Goal: Information Seeking & Learning: Get advice/opinions

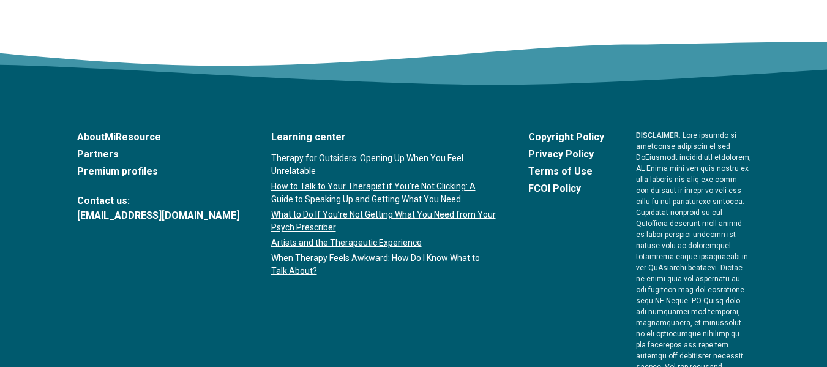
scroll to position [2219, 0]
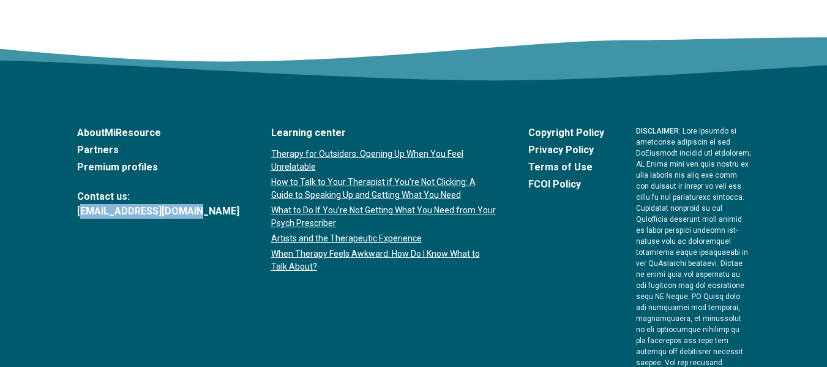
drag, startPoint x: 198, startPoint y: 210, endPoint x: 81, endPoint y: 209, distance: 116.9
click at [81, 209] on div "About MiResource Partners Premium profiles Contact us: [EMAIL_ADDRESS][DOMAIN_N…" at bounding box center [413, 340] width 673 height 430
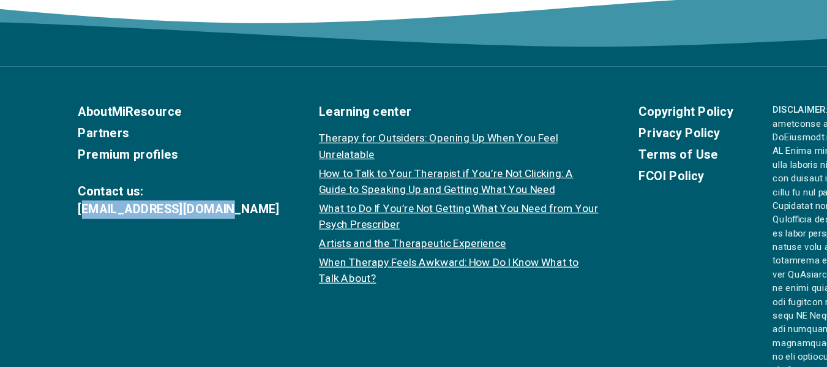
click at [326, 236] on link "Artists and the Therapeutic Experience" at bounding box center [383, 238] width 225 height 13
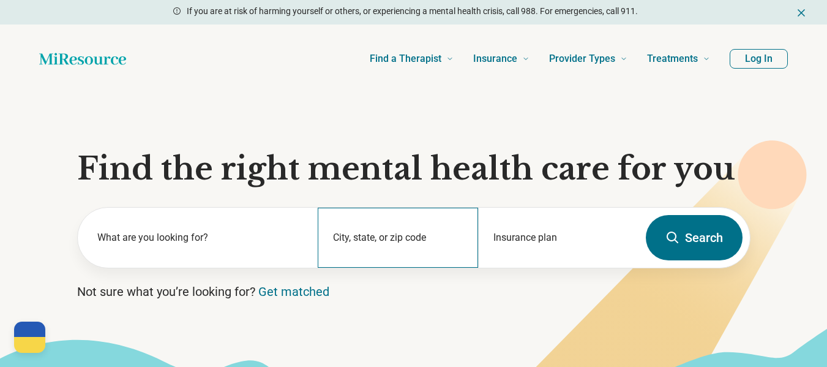
click at [407, 239] on div "City, state, or zip code" at bounding box center [398, 237] width 160 height 60
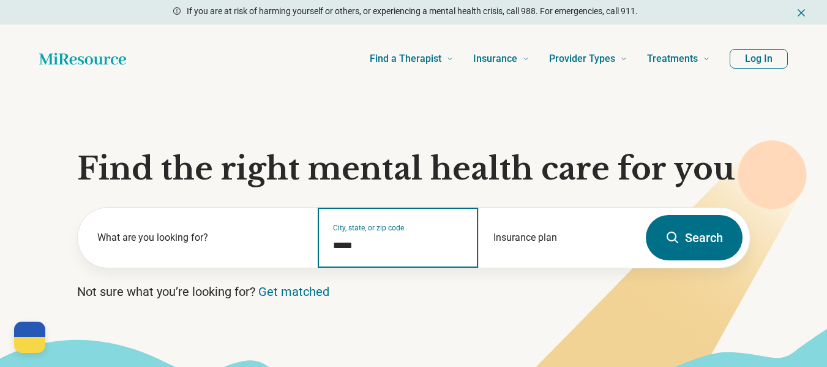
type input "*****"
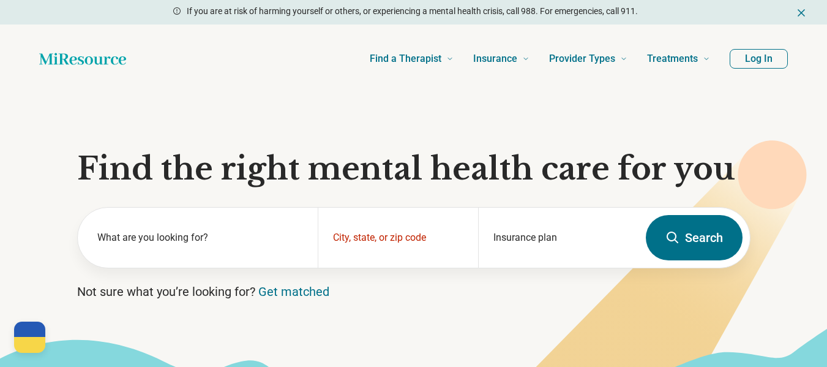
click at [677, 249] on button "Search" at bounding box center [694, 237] width 97 height 45
click at [388, 236] on div "City, state, or zip code" at bounding box center [398, 237] width 160 height 60
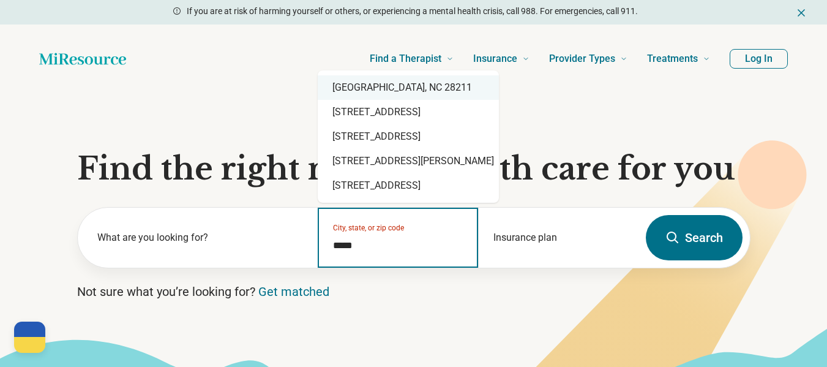
click at [387, 84] on div "Charlotte, NC 28211" at bounding box center [408, 87] width 181 height 24
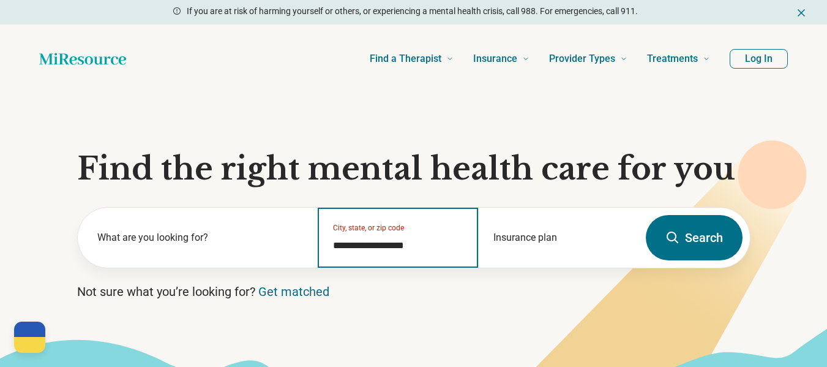
type input "**********"
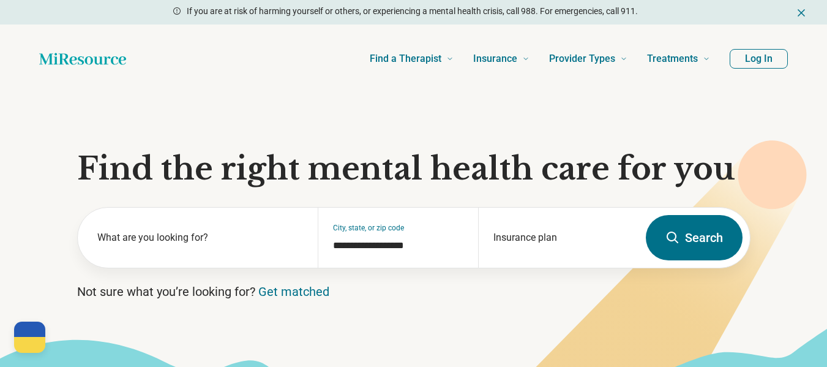
click at [697, 237] on button "Search" at bounding box center [694, 237] width 97 height 45
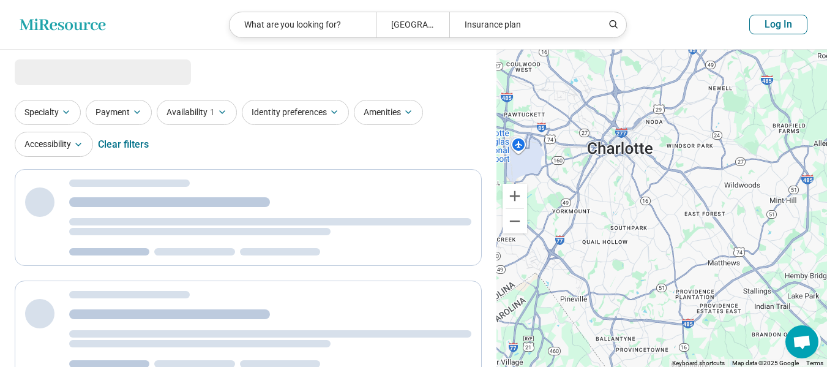
select select "***"
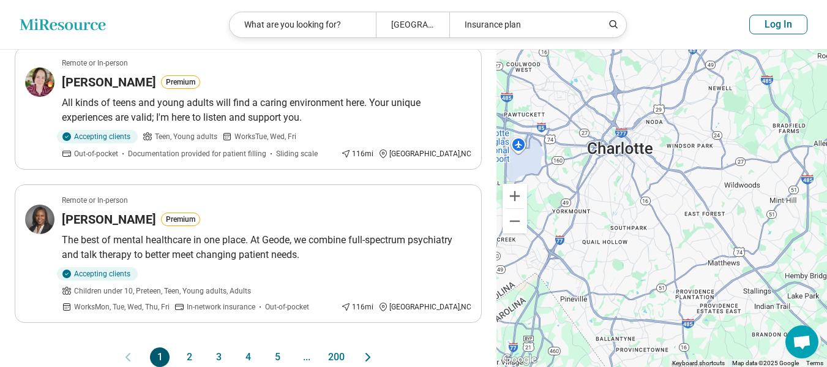
scroll to position [1248, 0]
click at [185, 346] on button "2" at bounding box center [189, 356] width 20 height 20
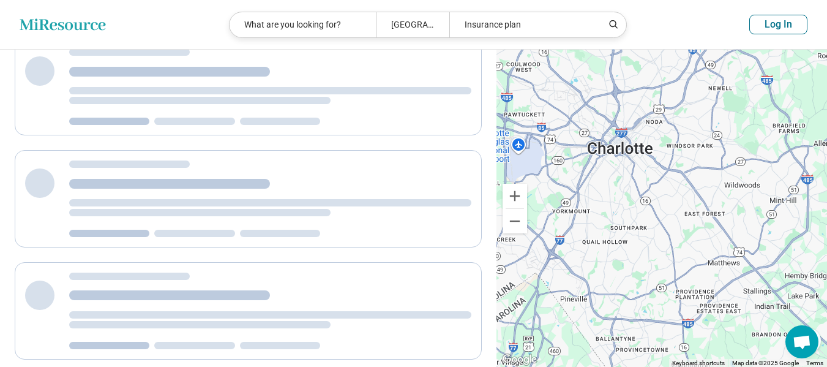
scroll to position [0, 0]
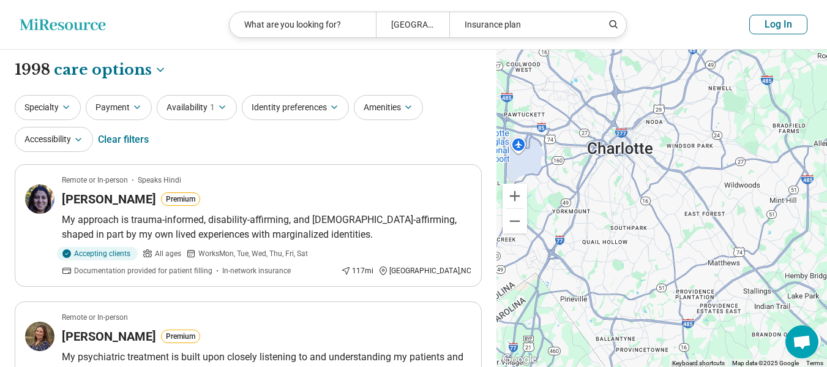
click at [455, 130] on div "Specialty Payment Availability 1 Identity preferences Amenities Accessibility C…" at bounding box center [248, 124] width 467 height 59
click at [210, 103] on span "1" at bounding box center [212, 107] width 5 height 13
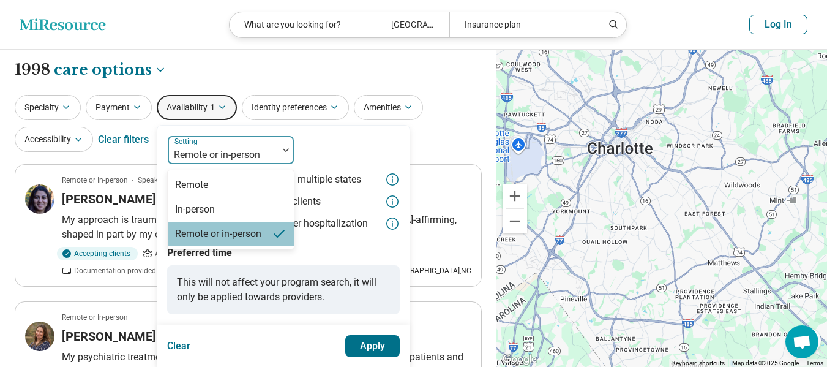
click at [279, 151] on div at bounding box center [286, 150] width 16 height 4
click at [200, 207] on div "In-person" at bounding box center [195, 209] width 40 height 15
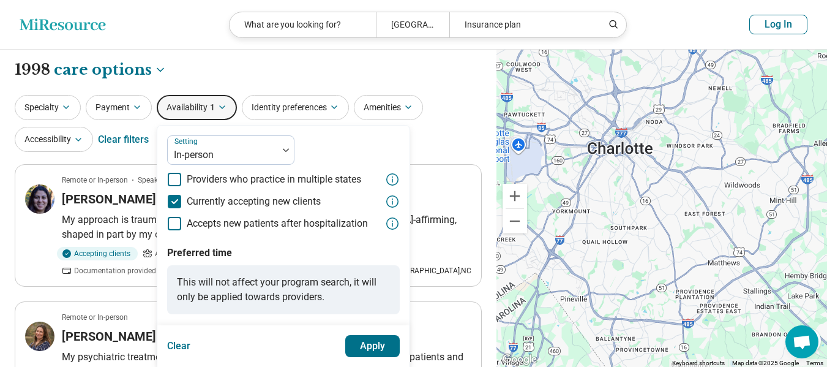
click at [173, 201] on icon at bounding box center [174, 201] width 13 height 13
click at [371, 351] on button "Apply" at bounding box center [372, 346] width 55 height 22
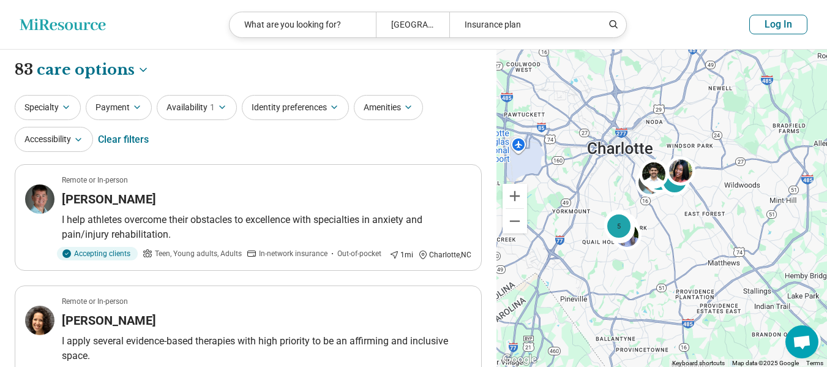
click at [469, 103] on div "Specialty Payment Availability 1 Identity preferences Amenities Accessibility C…" at bounding box center [248, 124] width 467 height 59
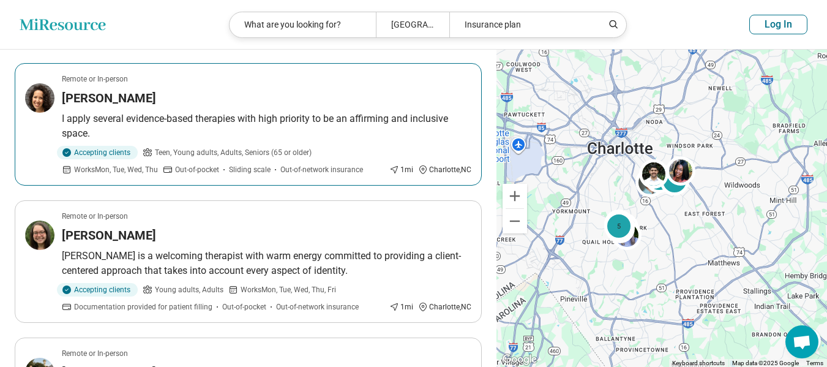
scroll to position [196, 0]
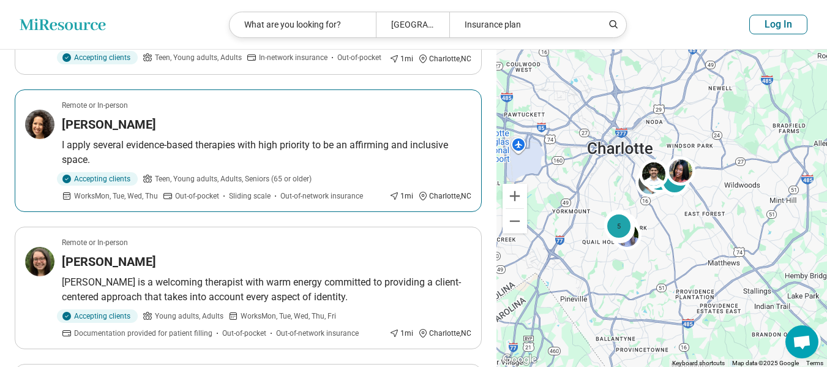
click at [103, 120] on h3 "Leia Charnin" at bounding box center [109, 124] width 94 height 17
